Goal: Navigation & Orientation: Find specific page/section

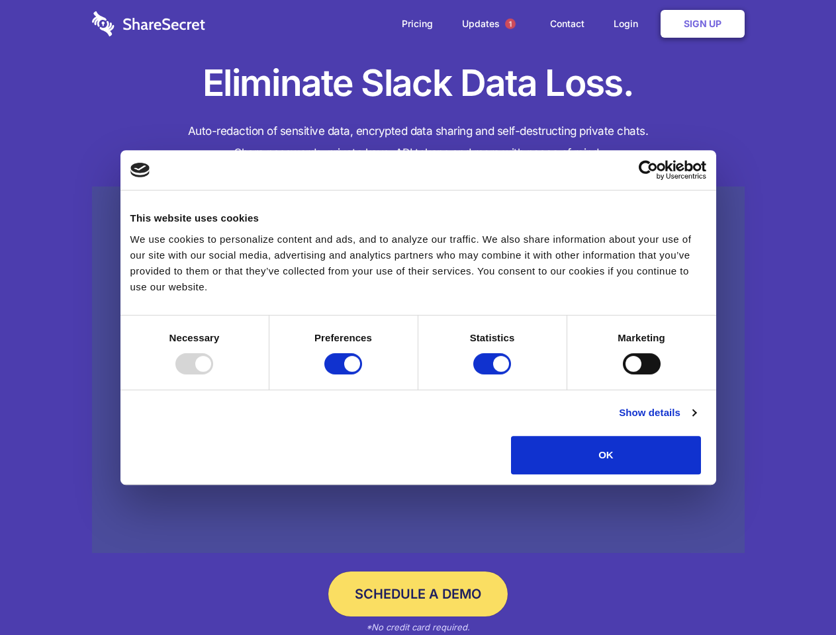
click at [213, 374] on div at bounding box center [194, 363] width 38 height 21
click at [362, 374] on input "Preferences" at bounding box center [343, 363] width 38 height 21
checkbox input "false"
click at [494, 374] on input "Statistics" at bounding box center [492, 363] width 38 height 21
checkbox input "false"
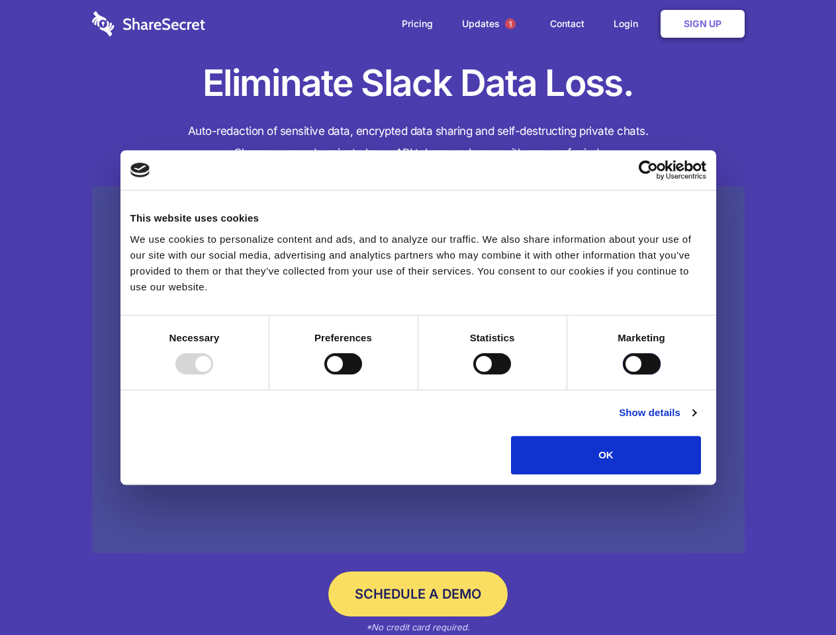
click at [623, 374] on input "Marketing" at bounding box center [642, 363] width 38 height 21
checkbox input "true"
click at [695, 421] on link "Show details" at bounding box center [657, 413] width 77 height 16
click at [0, 0] on div "Necessary cookies help make a website usable by enabling basic functions like p…" at bounding box center [0, 0] width 0 height 0
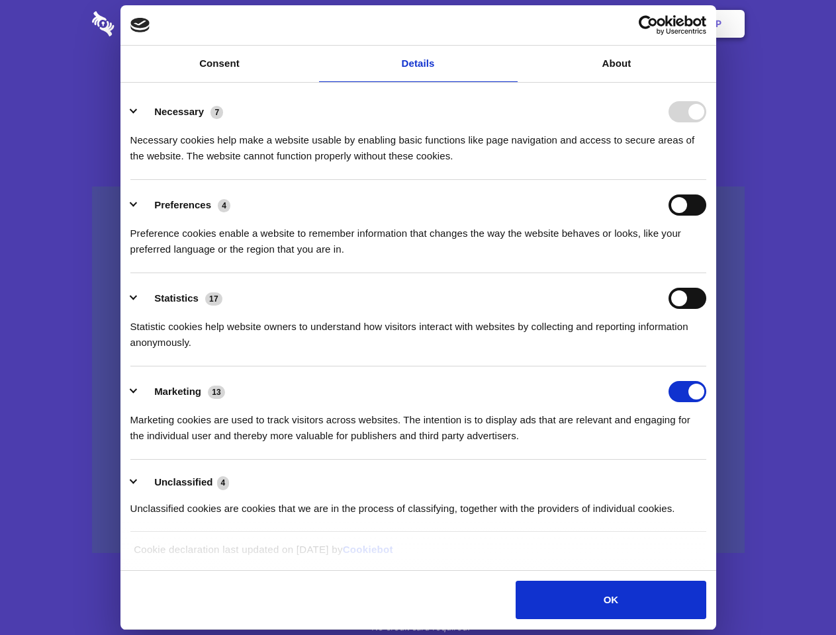
click at [509, 24] on span "1" at bounding box center [510, 24] width 11 height 11
